Goal: Task Accomplishment & Management: Complete application form

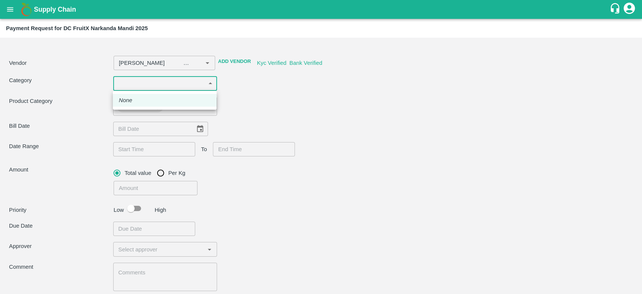
type input "[PERSON_NAME] -8899418430(Other)"
click at [249, 121] on div at bounding box center [321, 147] width 642 height 294
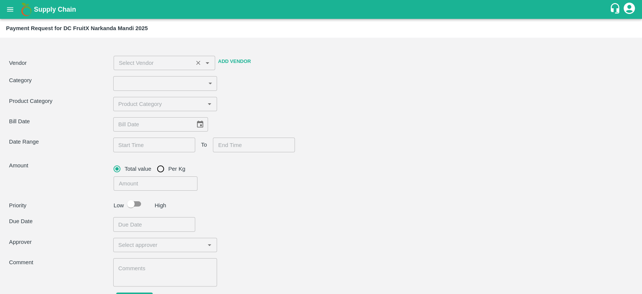
click at [178, 69] on div "​" at bounding box center [165, 63] width 102 height 14
type input "jaga"
click at [12, 3] on button "open drawer" at bounding box center [10, 9] width 17 height 17
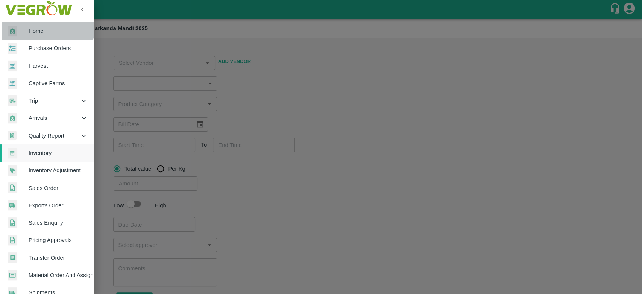
click at [32, 26] on link "Home" at bounding box center [47, 30] width 94 height 17
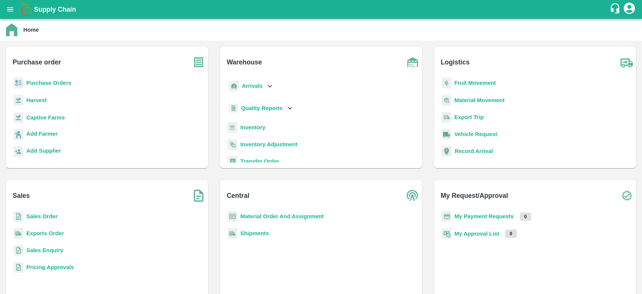
click at [9, 6] on icon "open drawer" at bounding box center [10, 9] width 8 height 8
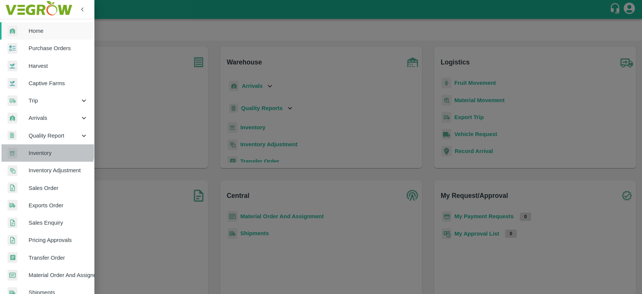
click at [44, 151] on span "Inventory" at bounding box center [58, 153] width 59 height 8
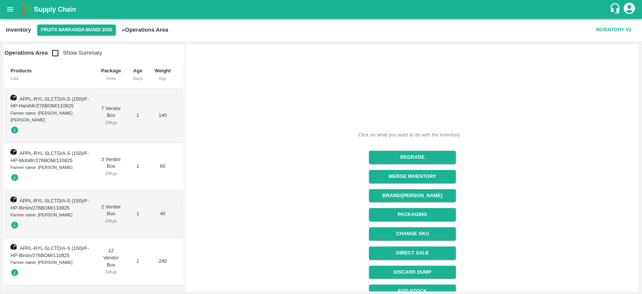
scroll to position [67, 0]
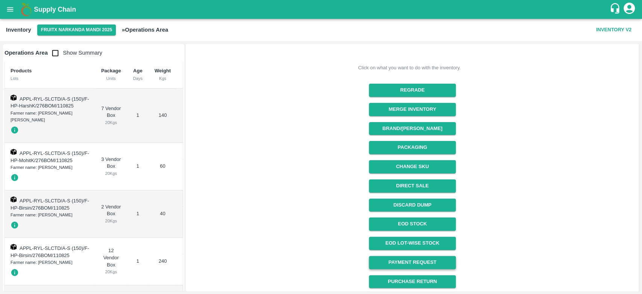
click at [417, 260] on link "Payment Request" at bounding box center [412, 262] width 87 height 13
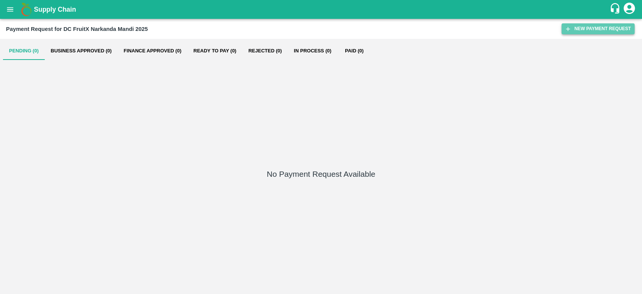
click at [589, 28] on button "New Payment Request" at bounding box center [598, 28] width 73 height 11
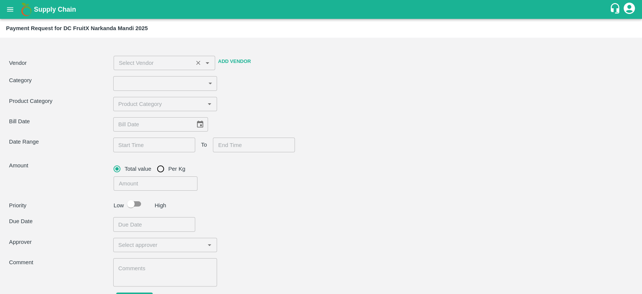
click at [184, 64] on input "input" at bounding box center [153, 63] width 75 height 10
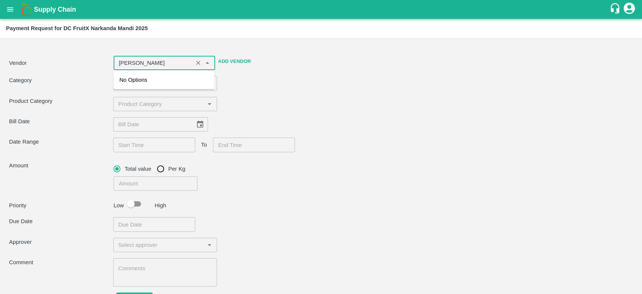
type input "jagadish raj"
click at [151, 84] on div "No Options" at bounding box center [163, 79] width 101 height 19
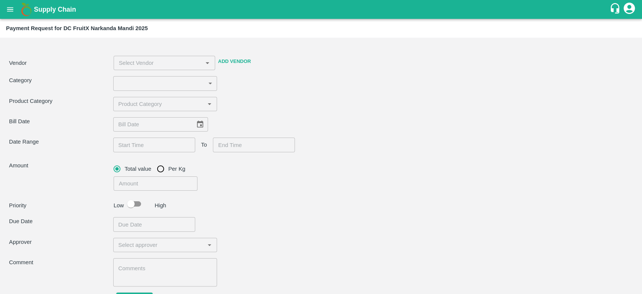
click at [257, 84] on div "Category ​ ​" at bounding box center [321, 83] width 624 height 14
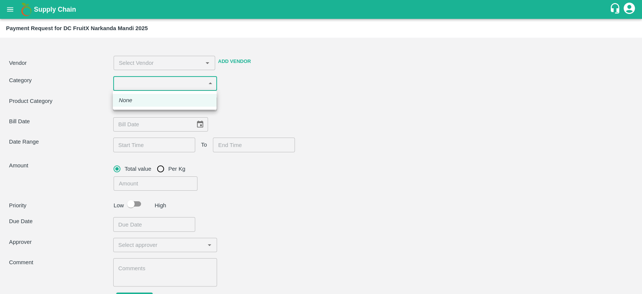
click at [181, 84] on body "Supply Chain Payment Request for DC FruitX Narkanda Mandi 2025 Vendor ​ Add Ven…" at bounding box center [321, 147] width 642 height 294
click at [279, 85] on div at bounding box center [321, 147] width 642 height 294
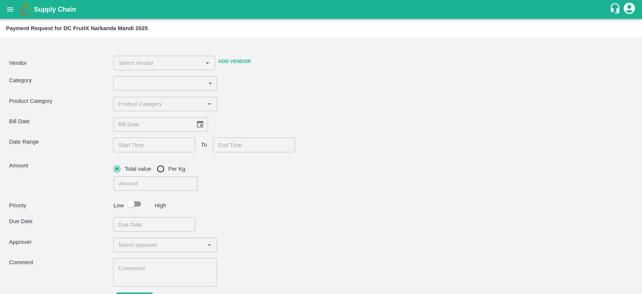
click at [633, 5] on icon "account of current user" at bounding box center [629, 8] width 11 height 11
click at [605, 37] on li "Logout" at bounding box center [610, 39] width 52 height 13
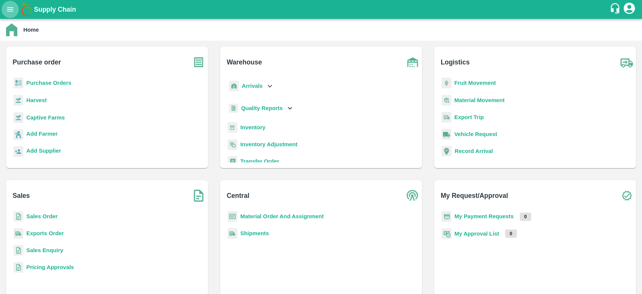
click at [9, 8] on icon "open drawer" at bounding box center [10, 9] width 6 height 4
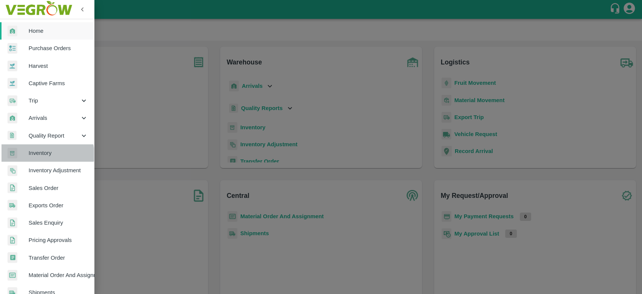
click at [44, 154] on span "Inventory" at bounding box center [58, 153] width 59 height 8
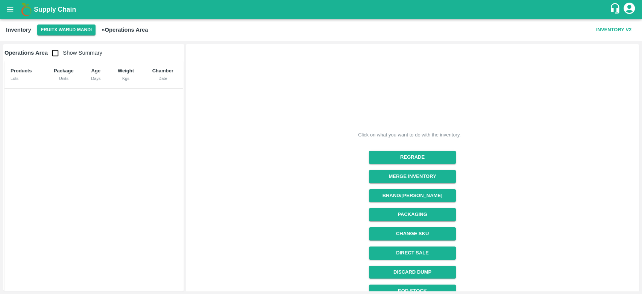
click at [637, 97] on div "Click on what you want to do with the inventory. Regrade Merge Inventory Brand/…" at bounding box center [412, 201] width 453 height 315
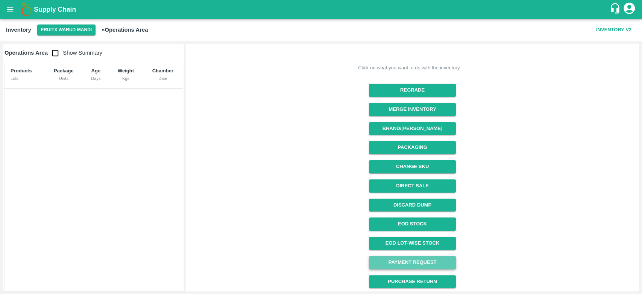
click at [440, 257] on link "Payment Request" at bounding box center [412, 262] width 87 height 13
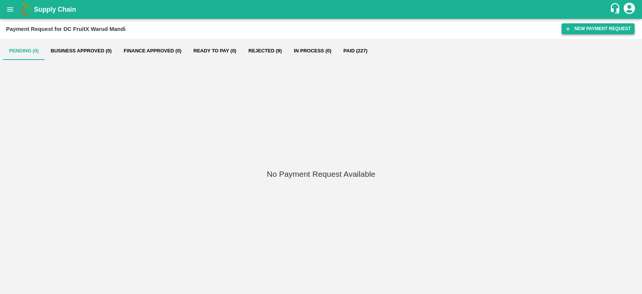
click at [602, 29] on button "New Payment Request" at bounding box center [598, 28] width 73 height 11
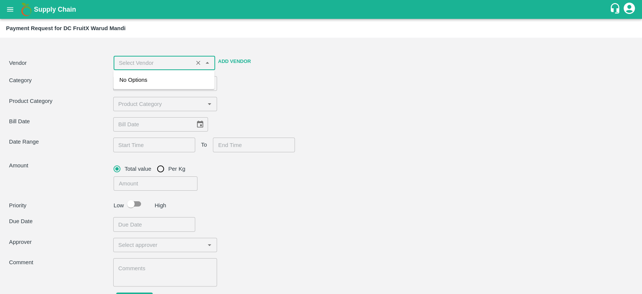
click at [172, 67] on input "input" at bounding box center [153, 63] width 75 height 10
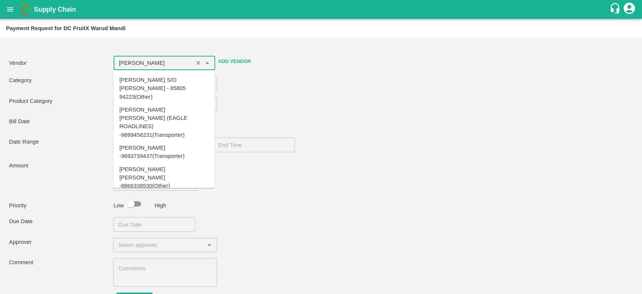
click at [163, 194] on div "[PERSON_NAME] -8899418430(Other)" at bounding box center [163, 202] width 89 height 17
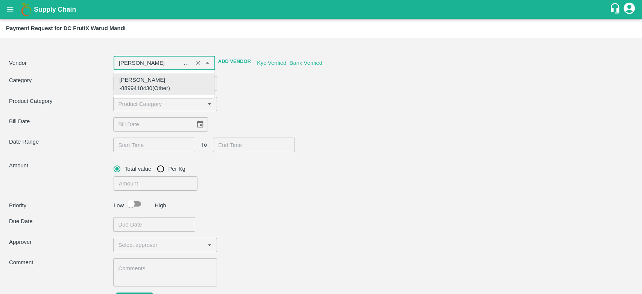
click at [167, 83] on div "[PERSON_NAME] -8899418430(Other)" at bounding box center [163, 84] width 89 height 17
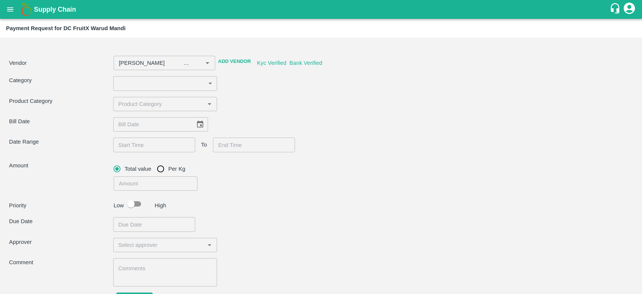
click at [280, 84] on div "Category ​ ​" at bounding box center [321, 83] width 624 height 14
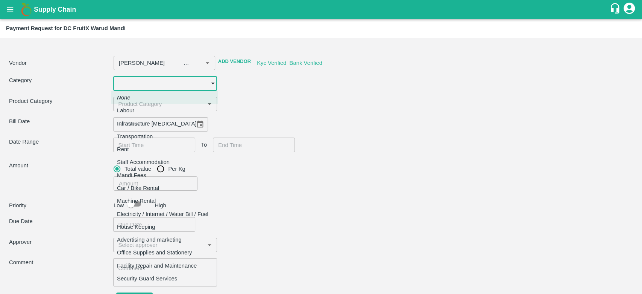
click at [165, 77] on body "Supply Chain Payment Request for DC FruitX Warud Mandi Vendor ​ Add Vendor Kyc …" at bounding box center [321, 147] width 642 height 294
click at [170, 251] on p "Office Supplies and Stationery" at bounding box center [154, 252] width 75 height 8
type input "[PERSON_NAME] -8899418430(Other)"
type input "28"
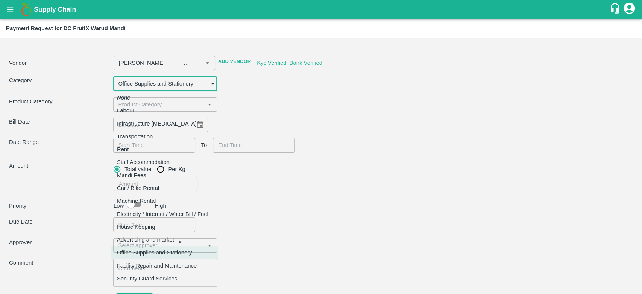
click at [187, 85] on body "Supply Chain Payment Request for DC FruitX Warud Mandi Vendor ​ Add Vendor Kyc …" at bounding box center [321, 147] width 642 height 294
click at [138, 133] on p "Transportation" at bounding box center [135, 136] width 36 height 8
type input "[PERSON_NAME] -8899418430(Other)"
type input "4"
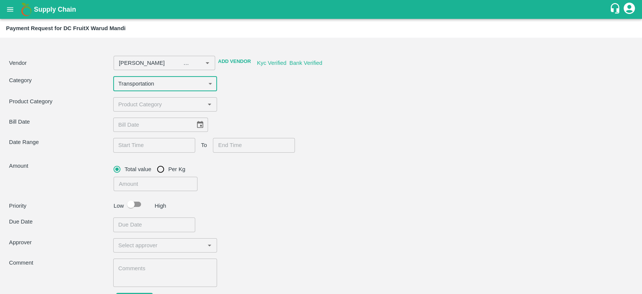
click at [163, 106] on input "input" at bounding box center [159, 104] width 87 height 10
type input "[PERSON_NAME] -8899418430(Other)"
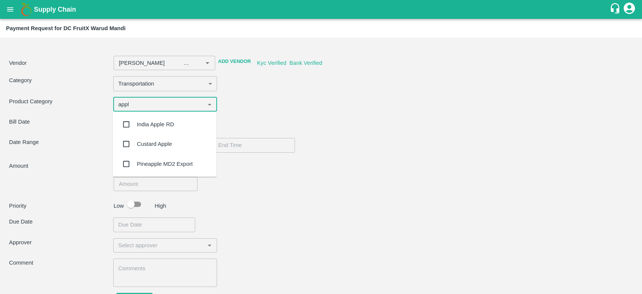
type input "apple"
click at [167, 124] on div "India Apple RD" at bounding box center [155, 124] width 37 height 8
type input "[PERSON_NAME] -8899418430(Other)"
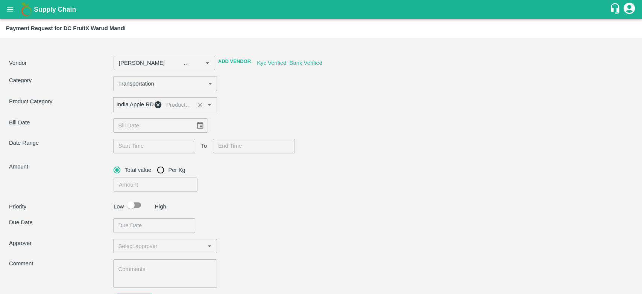
type input "[PERSON_NAME] -8899418430(Other)"
type input "DD/MM/YYYY"
drag, startPoint x: 167, startPoint y: 124, endPoint x: 172, endPoint y: 133, distance: 10.3
click at [172, 132] on input "DD/MM/YYYY" at bounding box center [151, 125] width 77 height 14
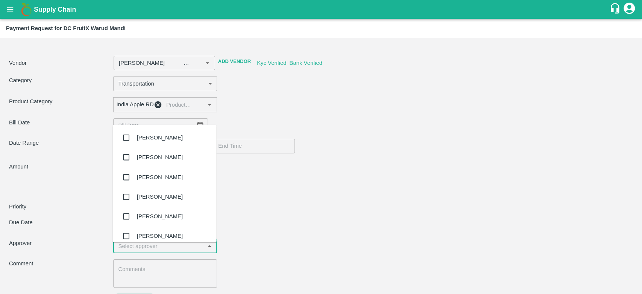
click at [199, 251] on input "input" at bounding box center [159, 246] width 87 height 10
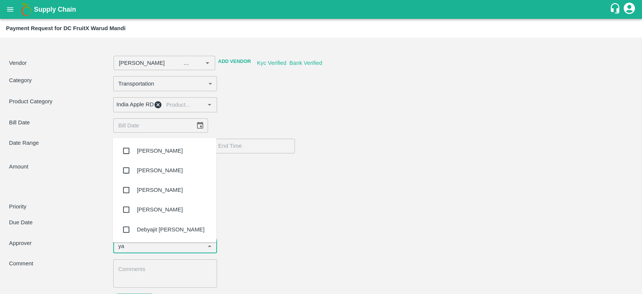
type input "y"
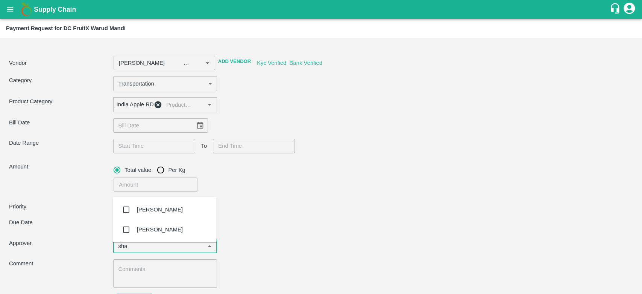
type input "sha"
type input "[PERSON_NAME] -8899418430(Other)"
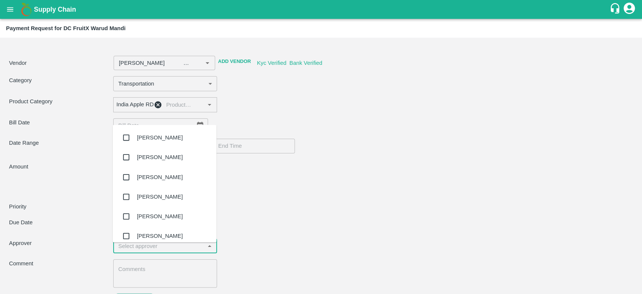
click at [186, 248] on input "input" at bounding box center [159, 246] width 87 height 10
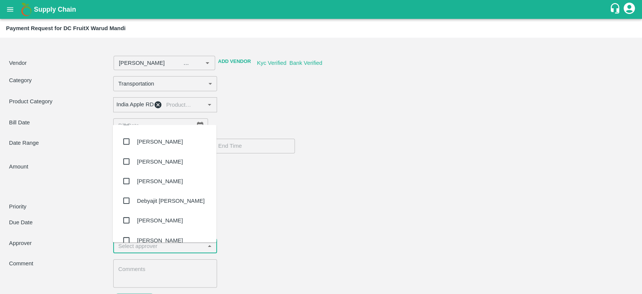
scroll to position [992, 0]
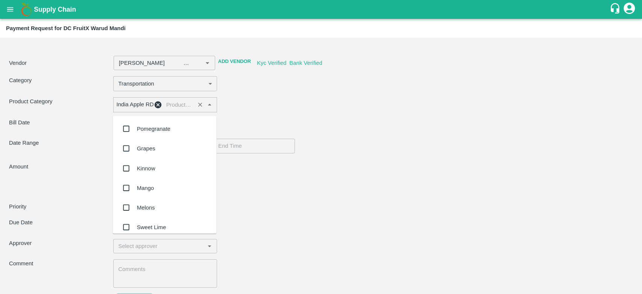
click at [182, 104] on input "input" at bounding box center [177, 105] width 29 height 10
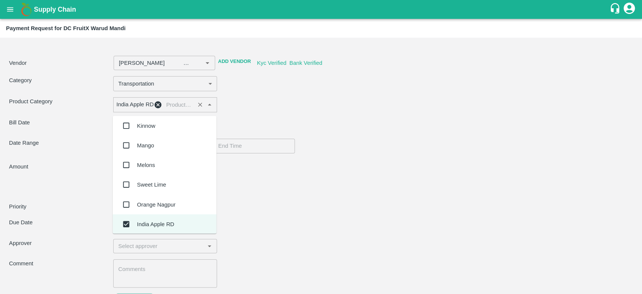
drag, startPoint x: 215, startPoint y: 140, endPoint x: 217, endPoint y: 188, distance: 47.5
click at [217, 188] on body "Supply Chain Payment Request for DC FruitX Warud Mandi Vendor ​ Add Vendor Kyc …" at bounding box center [321, 147] width 642 height 294
click at [215, 191] on div "Sweet Lime" at bounding box center [165, 185] width 104 height 20
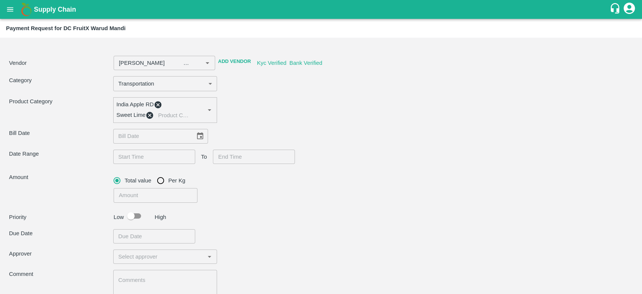
click at [215, 188] on div "Total value Per Kg" at bounding box center [168, 180] width 108 height 15
type input "[PERSON_NAME] -8899418430(Other)"
